Goal: Information Seeking & Learning: Learn about a topic

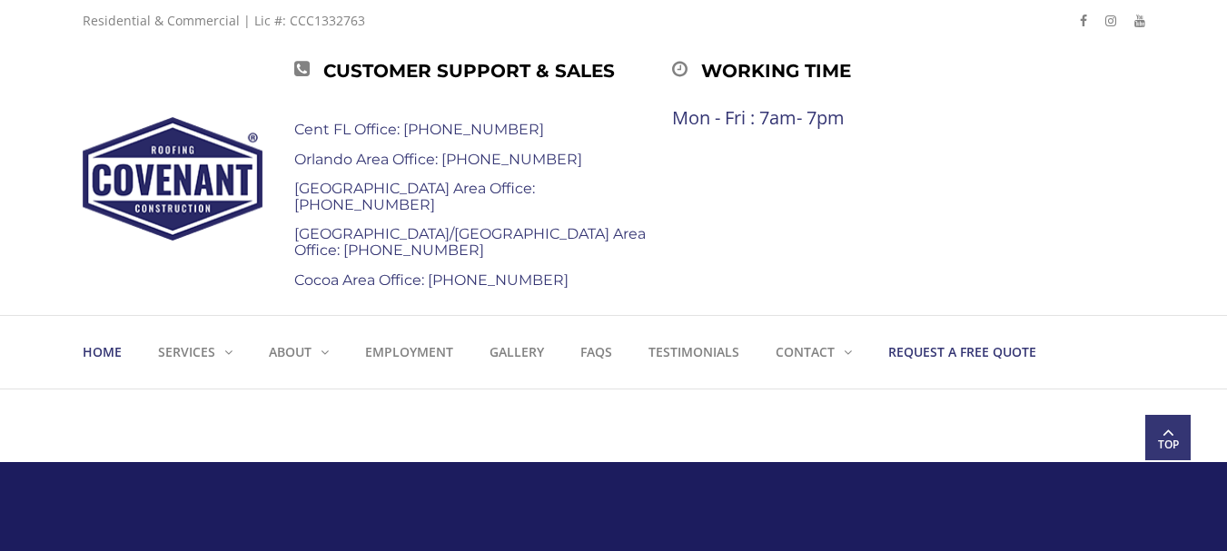
scroll to position [182, 0]
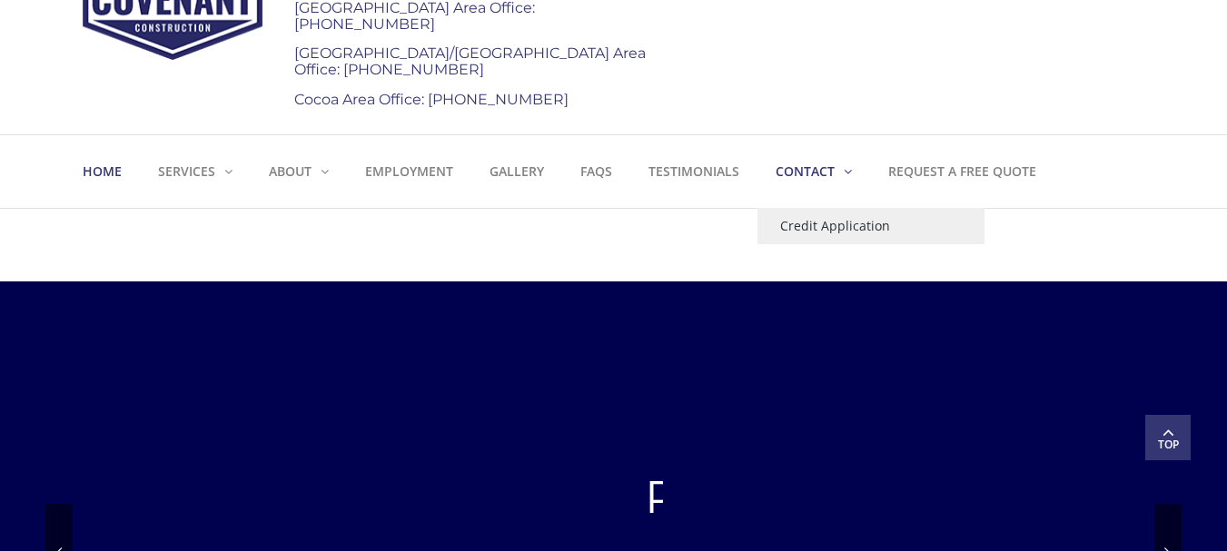
click at [852, 176] on link "Contact" at bounding box center [813, 171] width 113 height 73
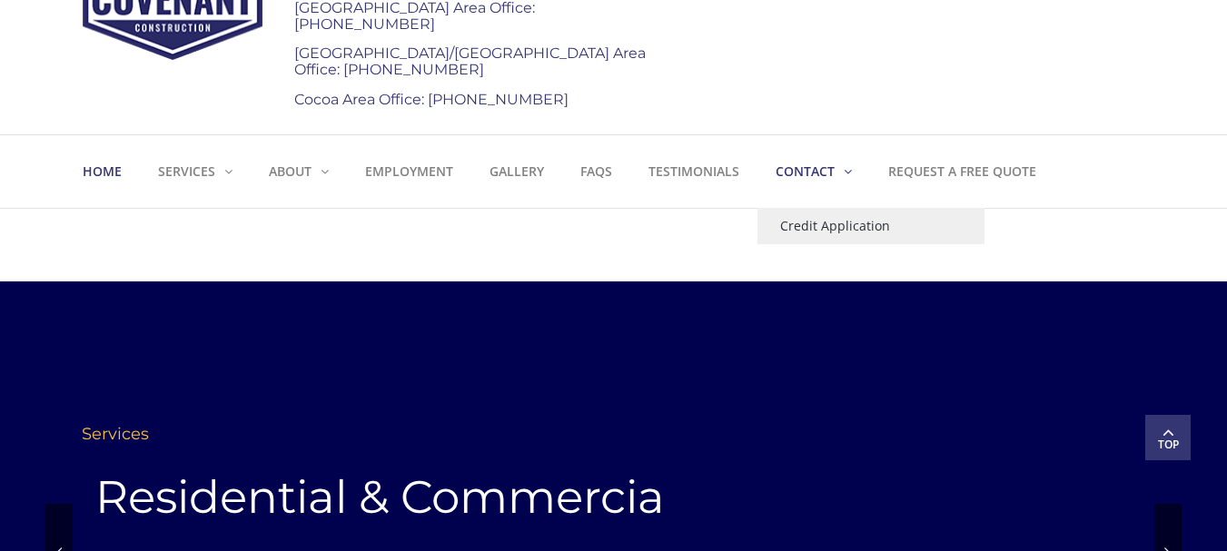
click at [814, 177] on strong "Contact" at bounding box center [805, 171] width 59 height 17
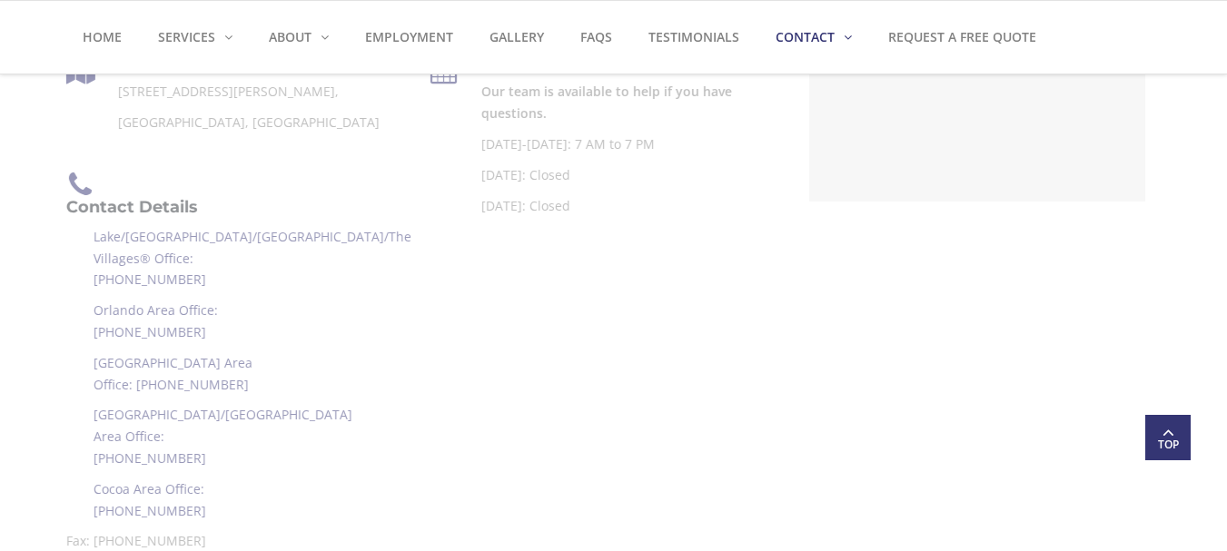
scroll to position [636, 0]
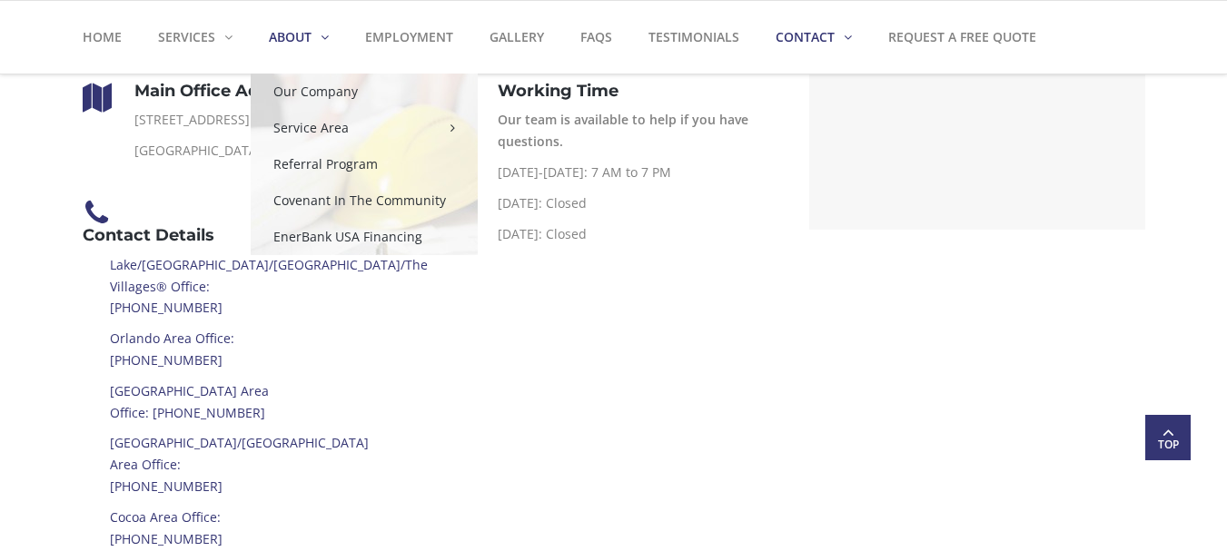
click at [324, 42] on link "About" at bounding box center [299, 37] width 96 height 73
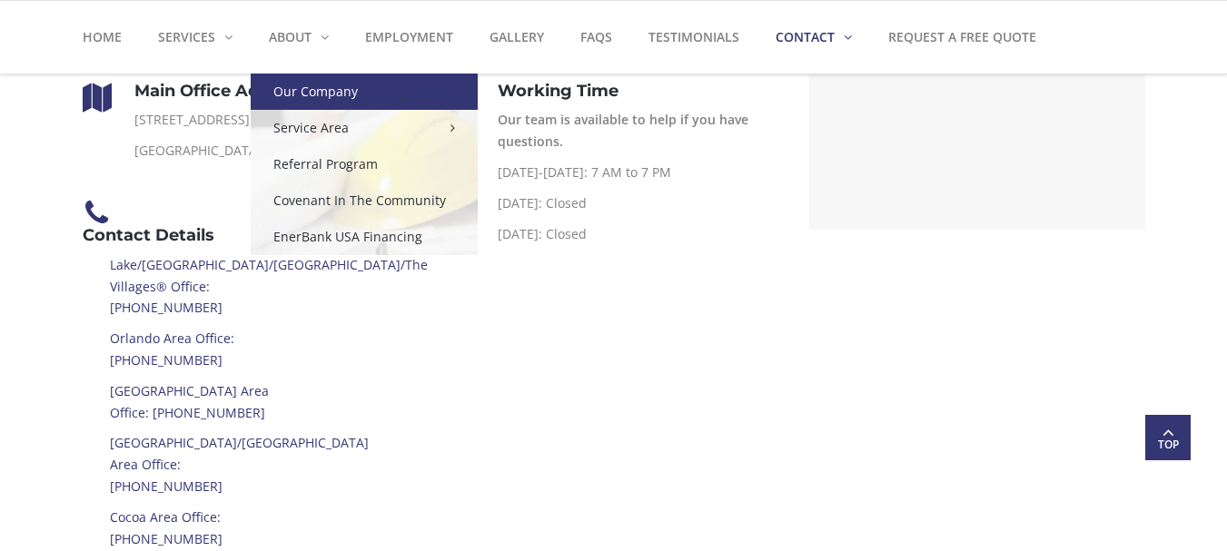
click at [324, 84] on link "Our Company" at bounding box center [364, 92] width 227 height 36
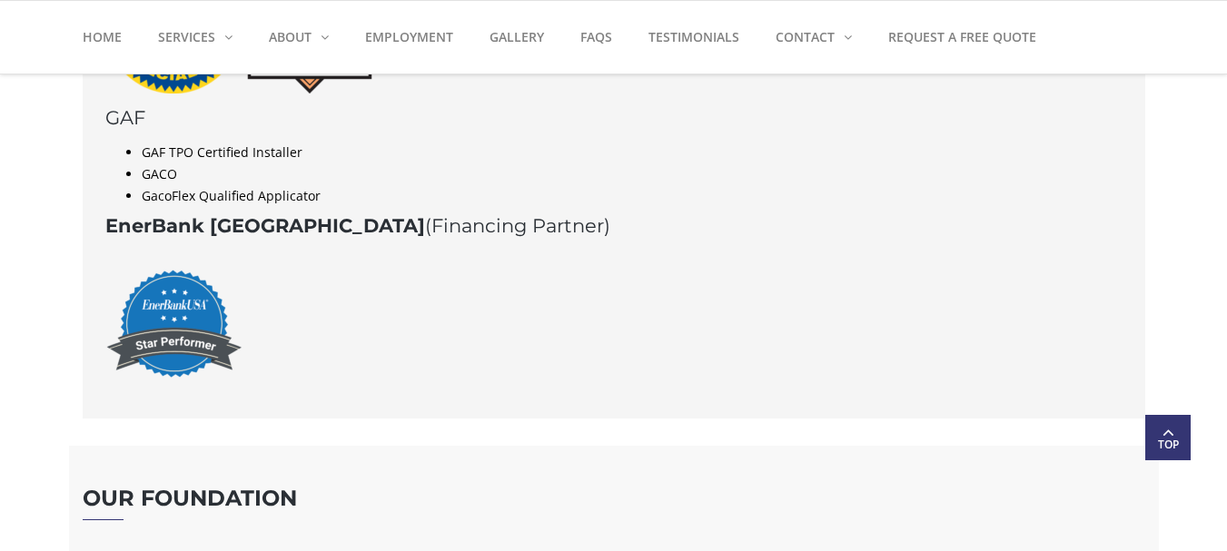
scroll to position [2535, 0]
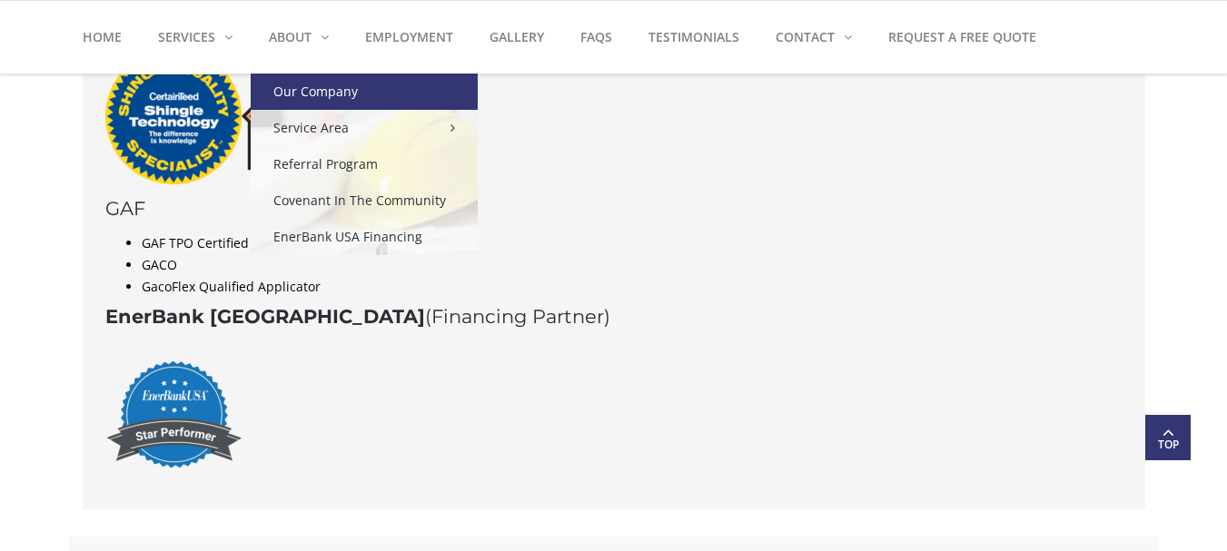
click at [326, 94] on link "Our Company" at bounding box center [364, 92] width 227 height 36
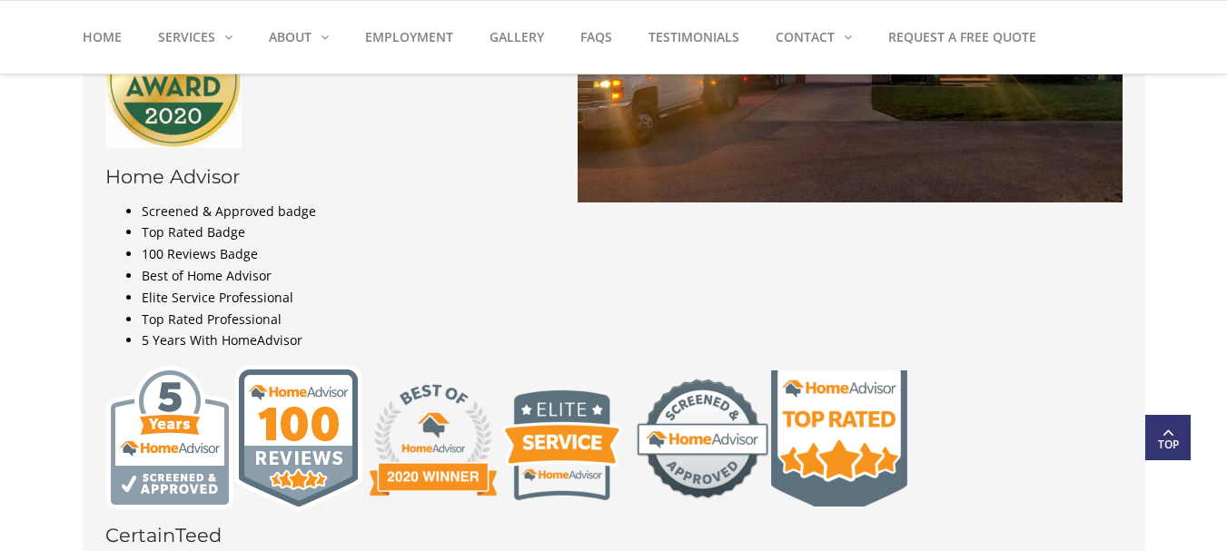
scroll to position [1998, 0]
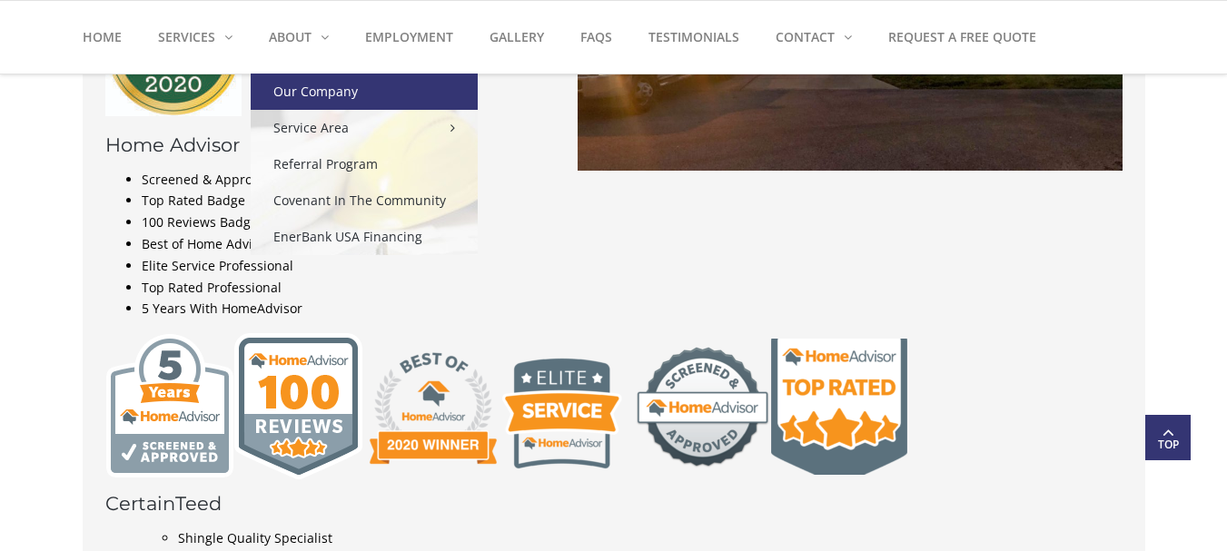
click at [316, 78] on link "Our Company" at bounding box center [364, 92] width 227 height 36
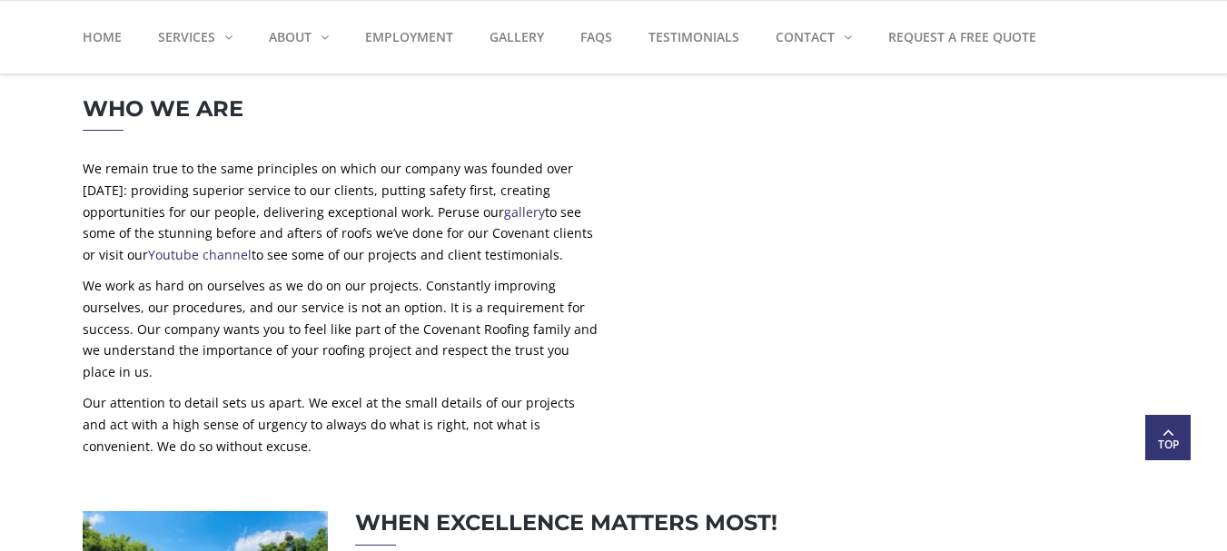
scroll to position [454, 0]
